Goal: Task Accomplishment & Management: Complete application form

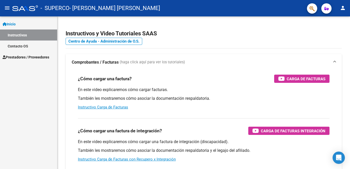
click at [43, 56] on span "Prestadores / Proveedores" at bounding box center [26, 57] width 47 height 6
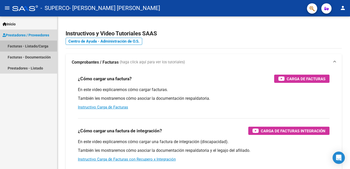
click at [44, 45] on link "Facturas - Listado/Carga" at bounding box center [28, 46] width 57 height 11
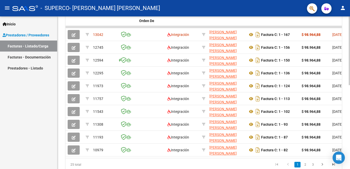
scroll to position [164, 0]
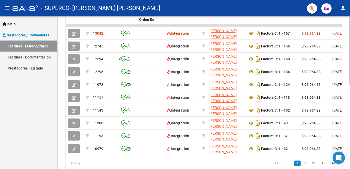
click at [349, 126] on div at bounding box center [349, 126] width 1 height 69
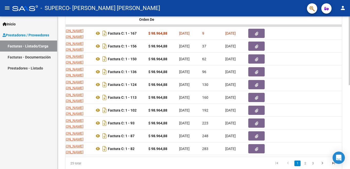
scroll to position [0, 0]
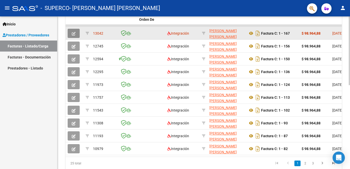
click at [73, 34] on icon "button" at bounding box center [74, 34] width 4 height 4
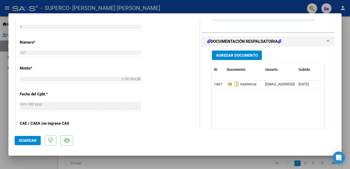
scroll to position [224, 0]
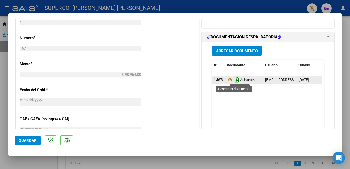
click at [234, 81] on icon "Descargar documento" at bounding box center [237, 80] width 7 height 8
click at [240, 51] on span "Agregar Documento" at bounding box center [237, 51] width 42 height 5
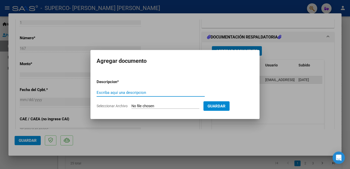
click at [144, 92] on input "Escriba aquí una descripcion" at bounding box center [151, 92] width 108 height 5
type input "Asistencia"
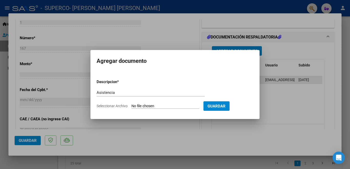
click at [145, 104] on input "Seleccionar Archivo" at bounding box center [166, 106] width 68 height 5
type input "C:\fakepath\Asistencia Sept25 Superco.pdf"
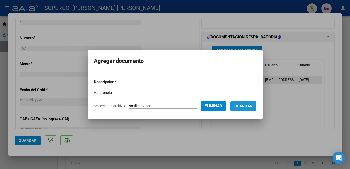
click at [243, 104] on span "Guardar" at bounding box center [244, 106] width 18 height 5
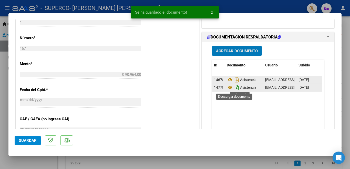
click at [234, 86] on icon "Descargar documento" at bounding box center [237, 87] width 7 height 8
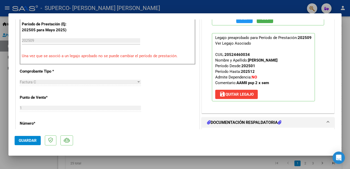
scroll to position [140, 0]
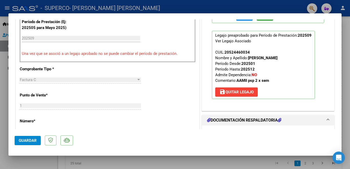
click at [24, 141] on span "Guardar" at bounding box center [28, 140] width 18 height 5
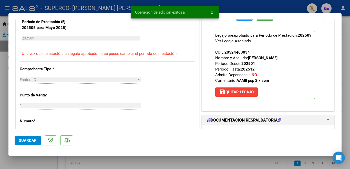
click at [350, 54] on div at bounding box center [175, 84] width 350 height 169
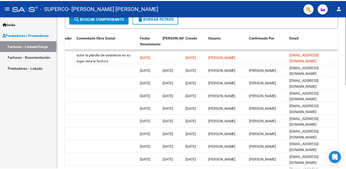
scroll to position [140, 0]
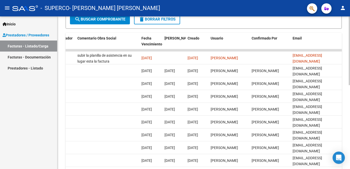
click at [350, 86] on div at bounding box center [349, 115] width 1 height 69
click at [343, 7] on mat-icon "person" at bounding box center [343, 8] width 6 height 6
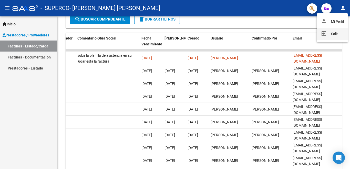
click at [329, 34] on button "exit_to_app Salir" at bounding box center [332, 34] width 31 height 12
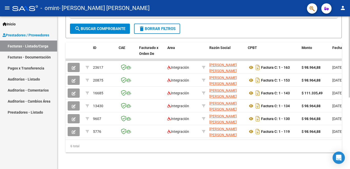
scroll to position [134, 0]
click at [349, 124] on div "Video tutorial PRESTADORES -> Listado de CPBTs Emitidos por Prestadores / Prove…" at bounding box center [204, 27] width 294 height 283
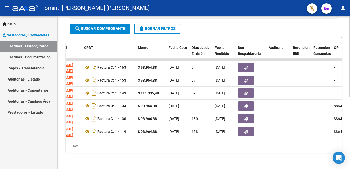
scroll to position [0, 143]
